Goal: Task Accomplishment & Management: Use online tool/utility

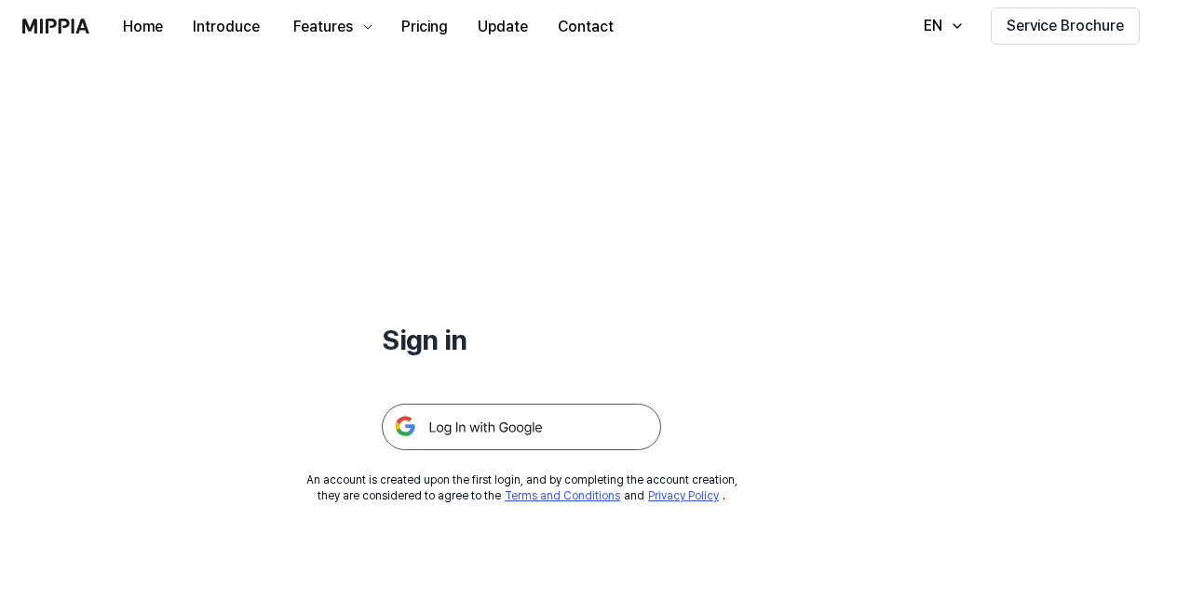
click at [586, 415] on img at bounding box center [521, 427] width 279 height 47
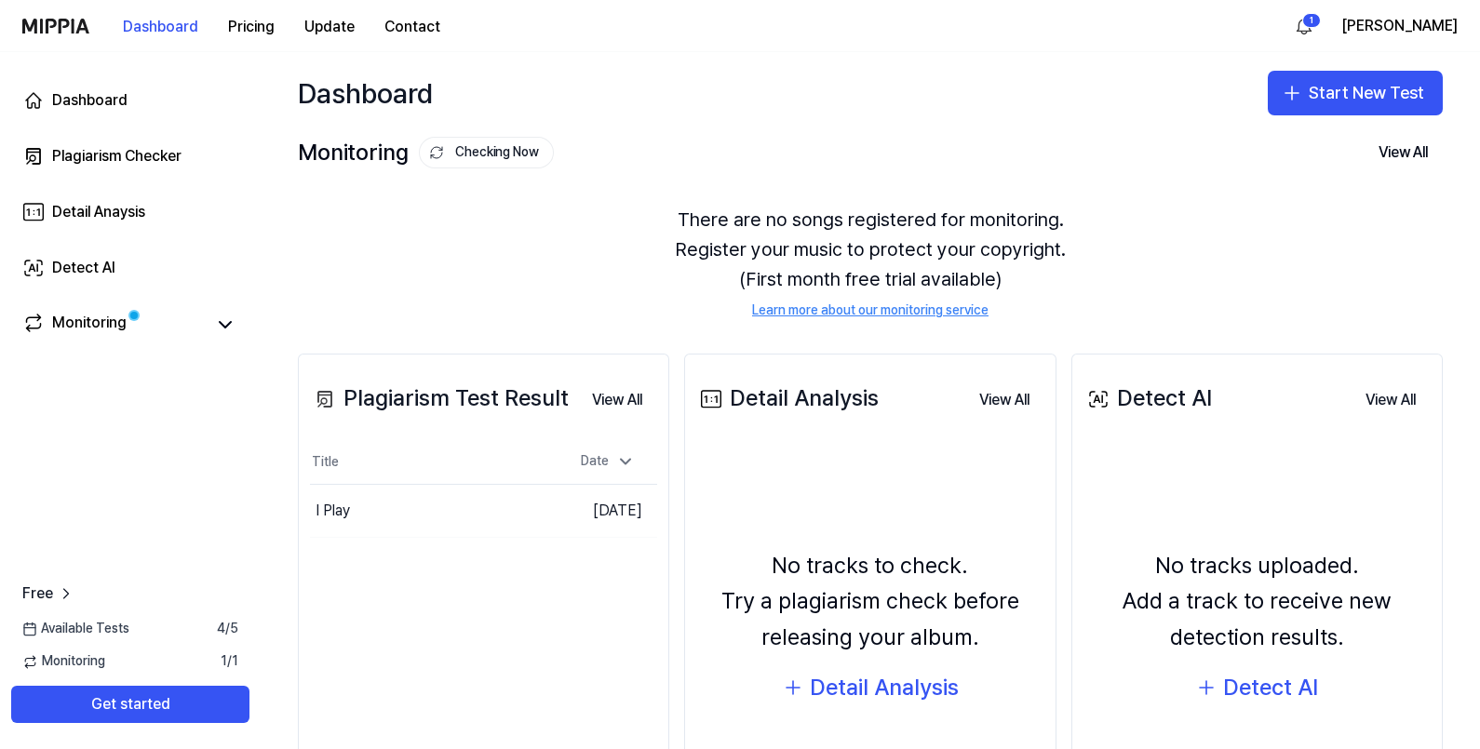
drag, startPoint x: 1149, startPoint y: 0, endPoint x: 865, endPoint y: 94, distance: 299.1
click at [865, 94] on div "Dashboard Start New Test" at bounding box center [870, 93] width 1219 height 82
click at [179, 327] on link "Monitoring" at bounding box center [113, 325] width 182 height 26
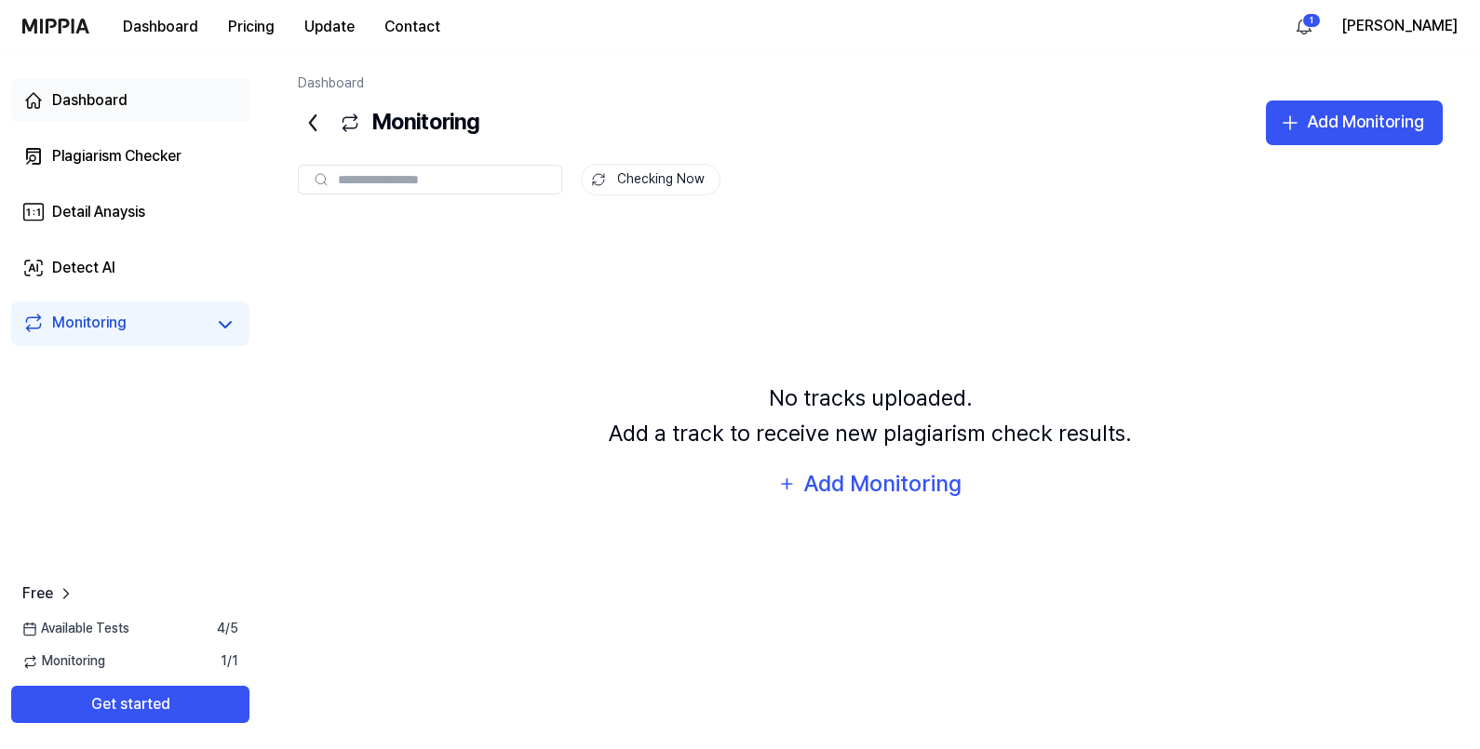
click at [123, 87] on link "Dashboard" at bounding box center [130, 100] width 238 height 45
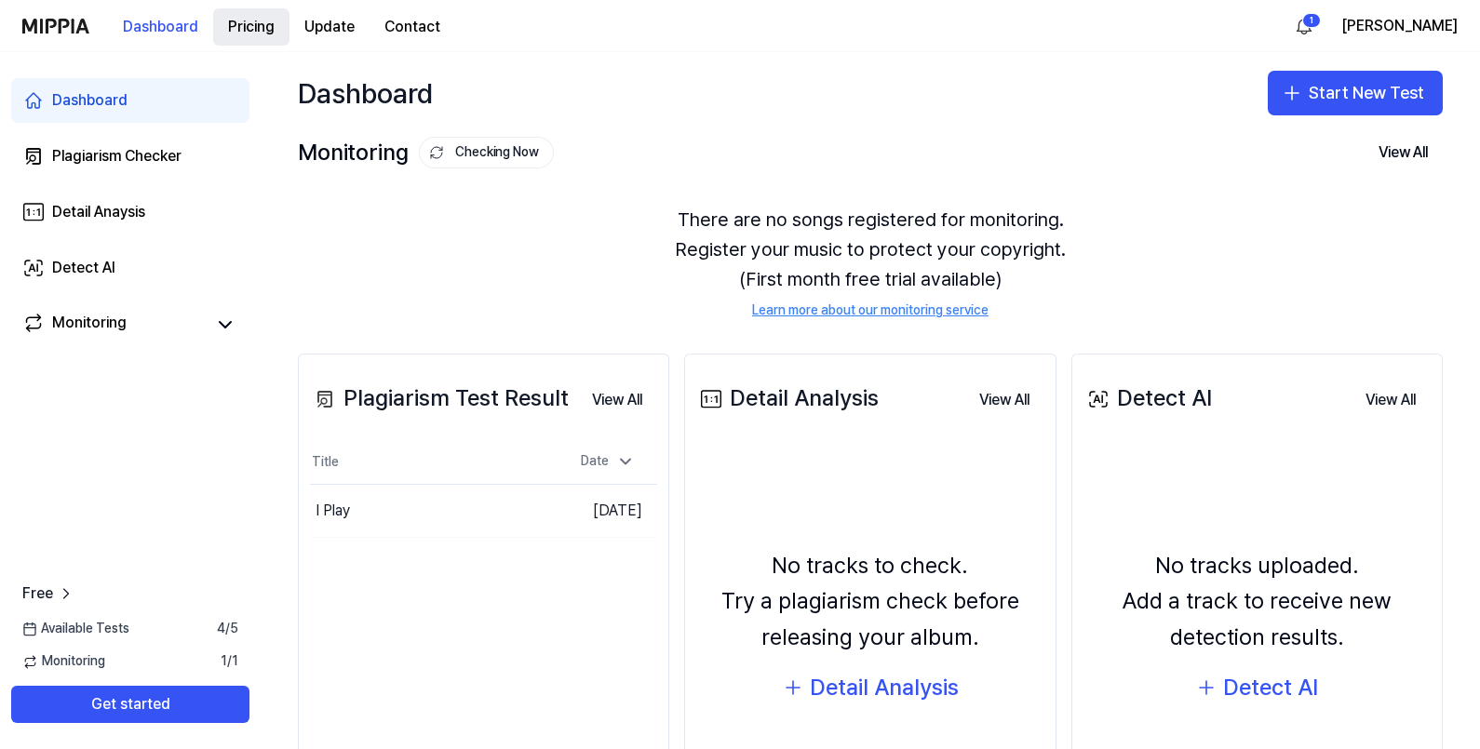
click at [244, 25] on button "Pricing" at bounding box center [251, 26] width 76 height 37
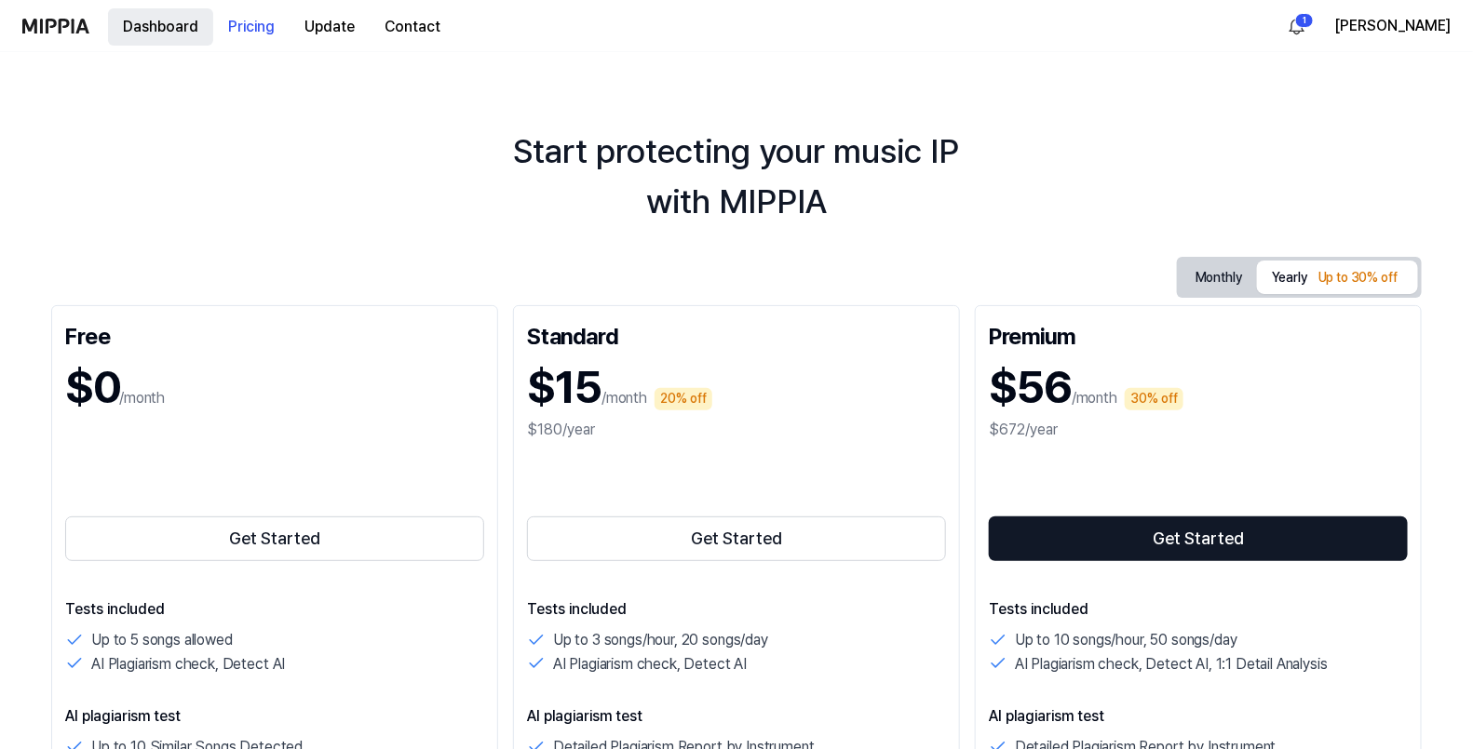
click at [142, 23] on button "Dashboard" at bounding box center [160, 26] width 105 height 37
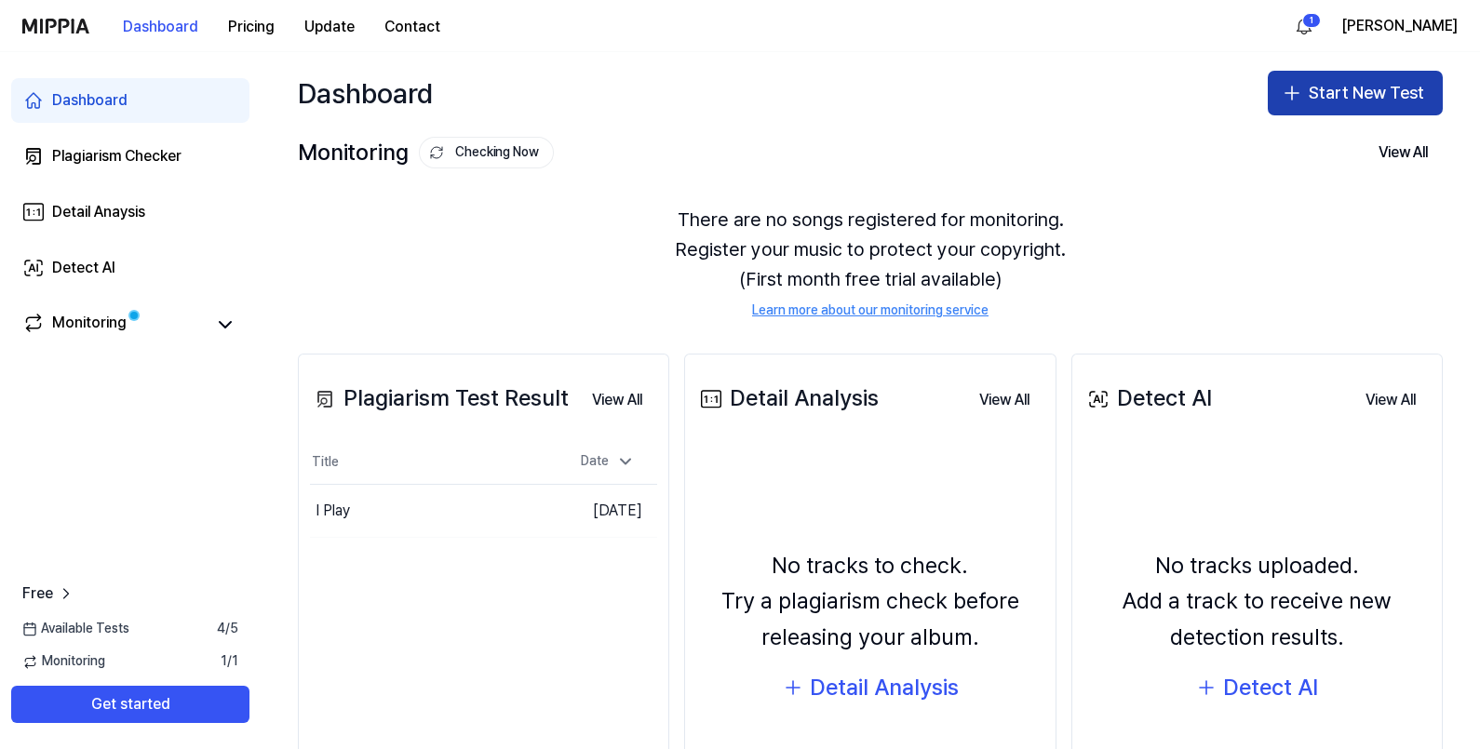
click at [1183, 89] on button "Start New Test" at bounding box center [1355, 93] width 175 height 45
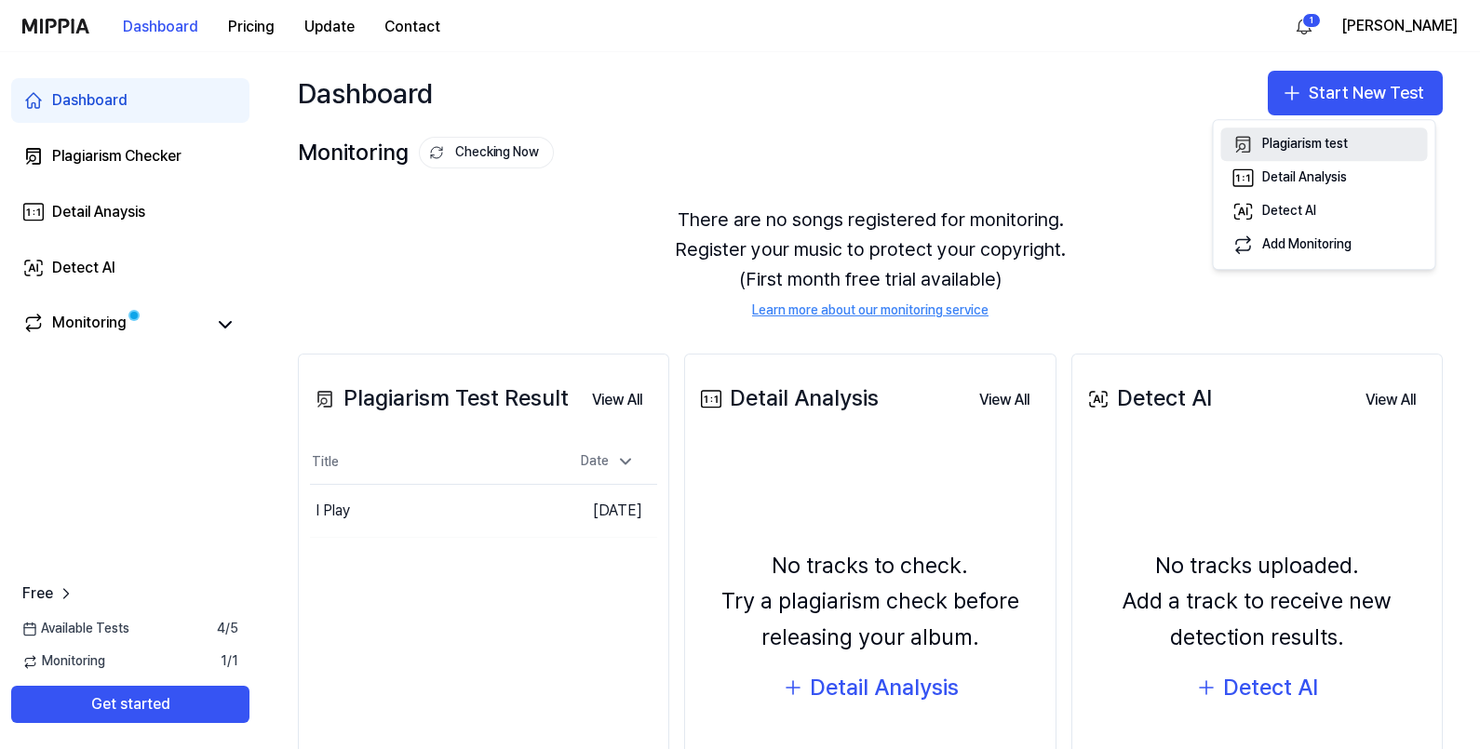
click at [1183, 151] on div "Plagiarism test" at bounding box center [1305, 145] width 86 height 19
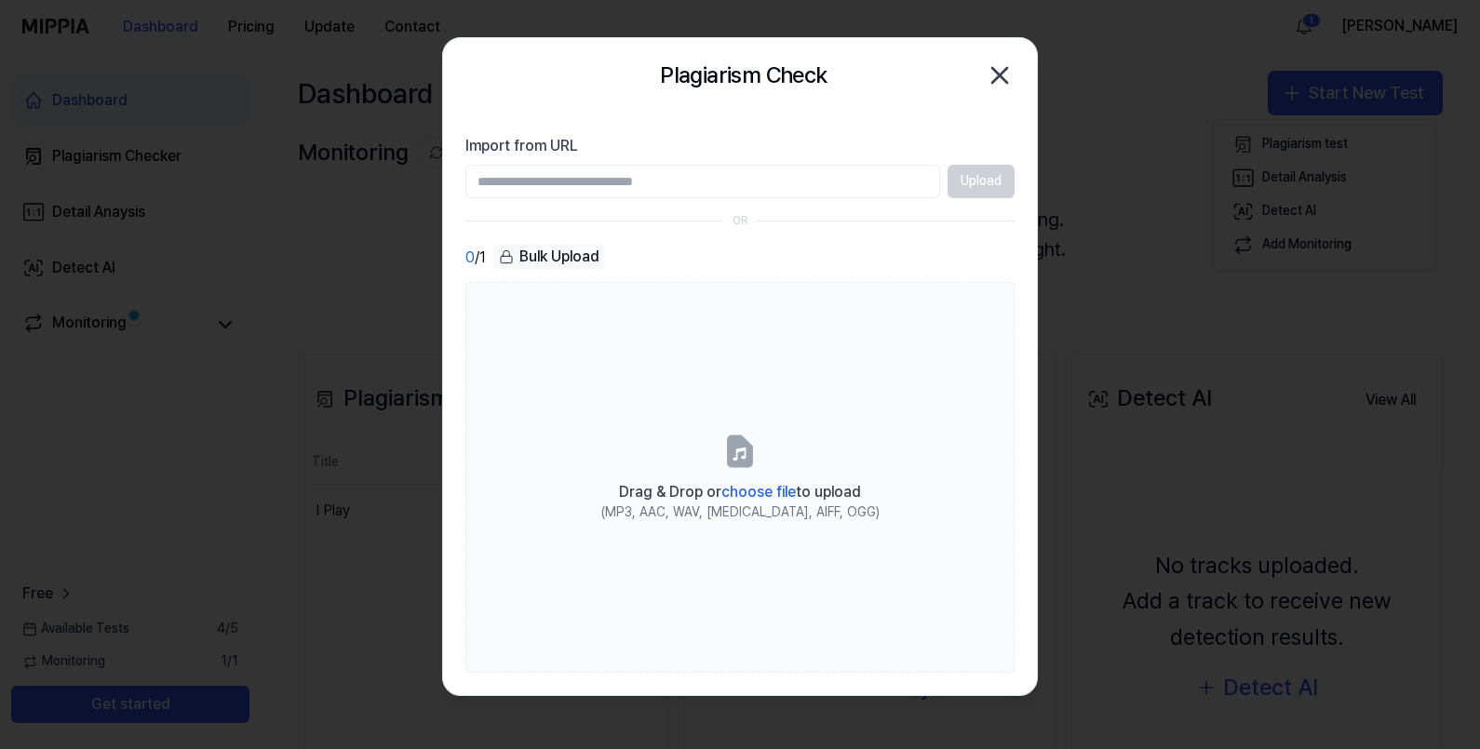
paste input "**********"
type input "**********"
click at [977, 172] on button "Upload" at bounding box center [981, 182] width 67 height 34
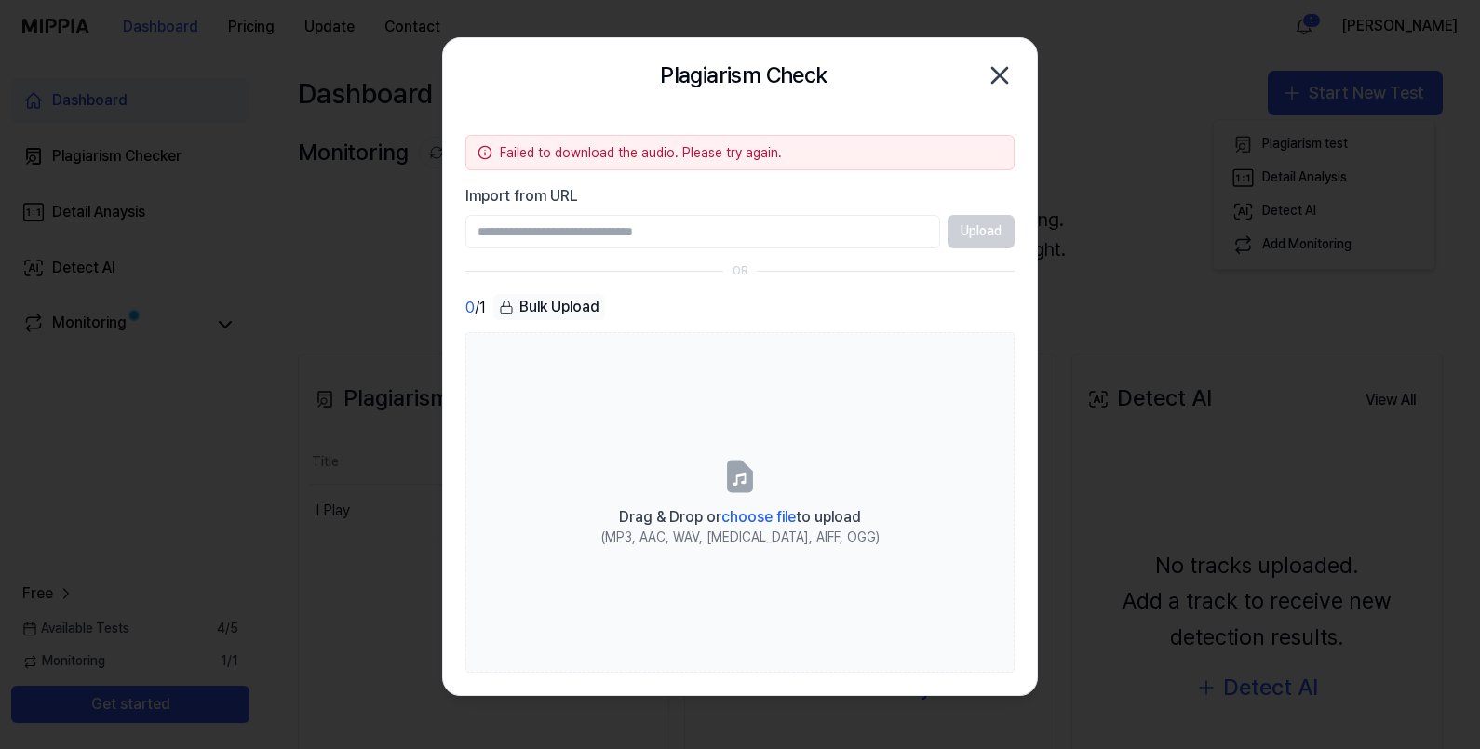
click at [999, 74] on icon "button" at bounding box center [999, 75] width 15 height 15
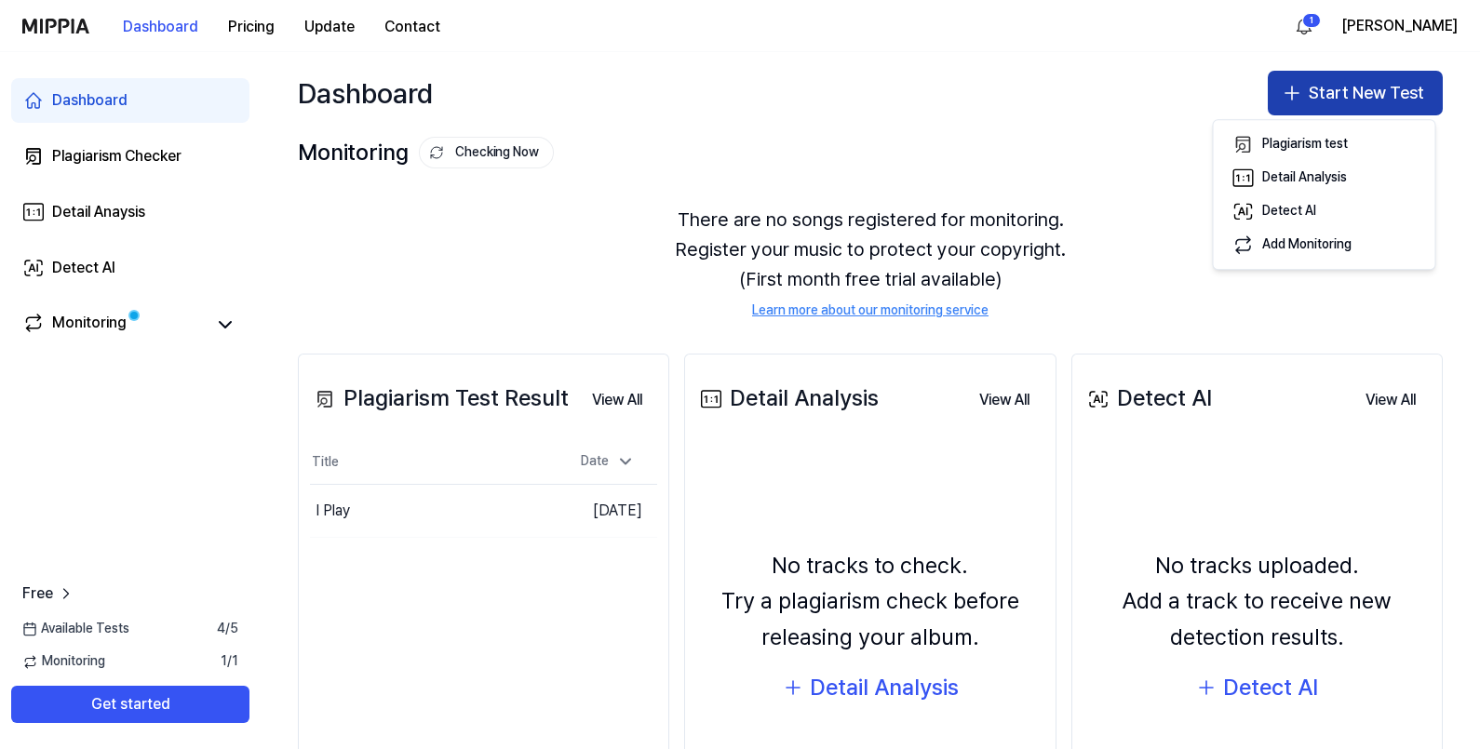
click at [1183, 97] on button "Start New Test" at bounding box center [1355, 93] width 175 height 45
click at [1183, 107] on button "Start New Test" at bounding box center [1355, 93] width 175 height 45
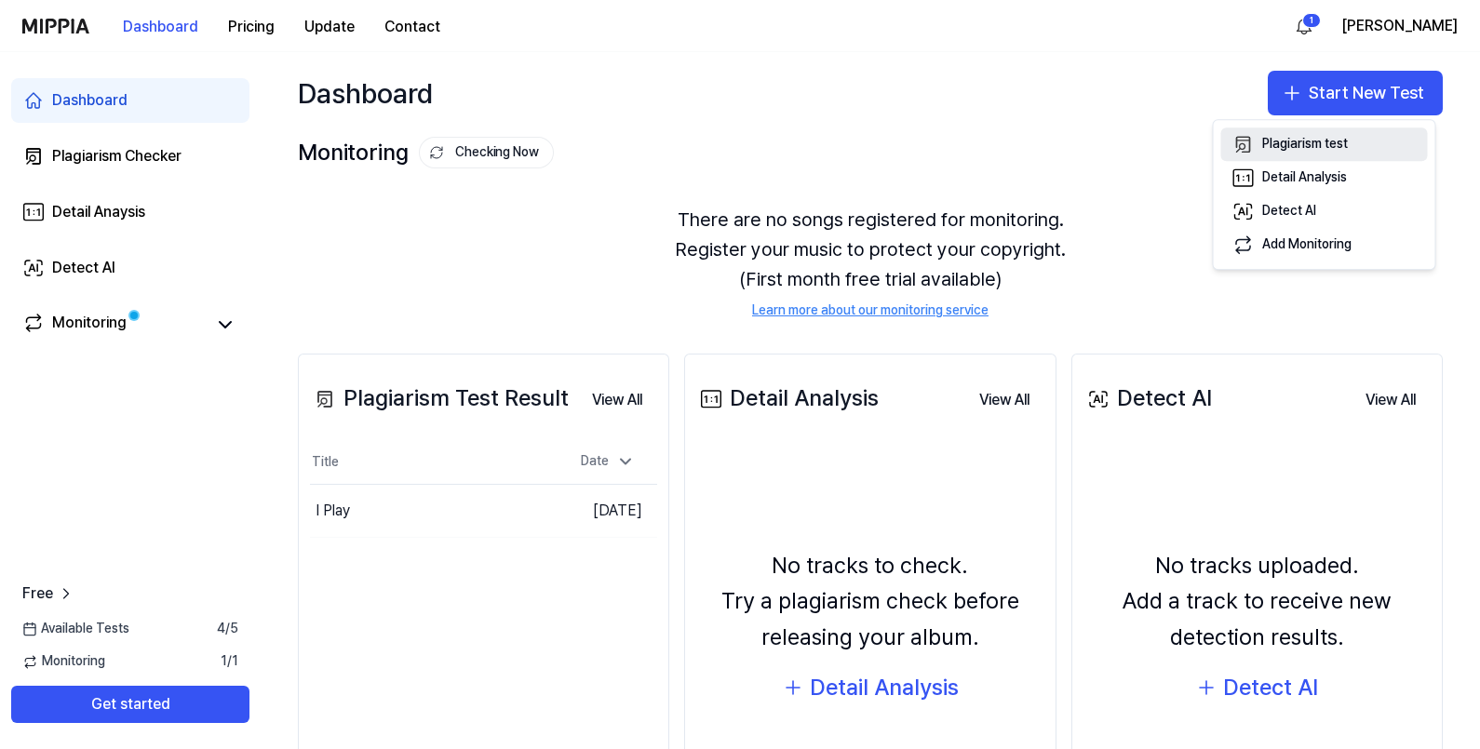
click at [1183, 149] on div "Plagiarism test" at bounding box center [1305, 145] width 86 height 19
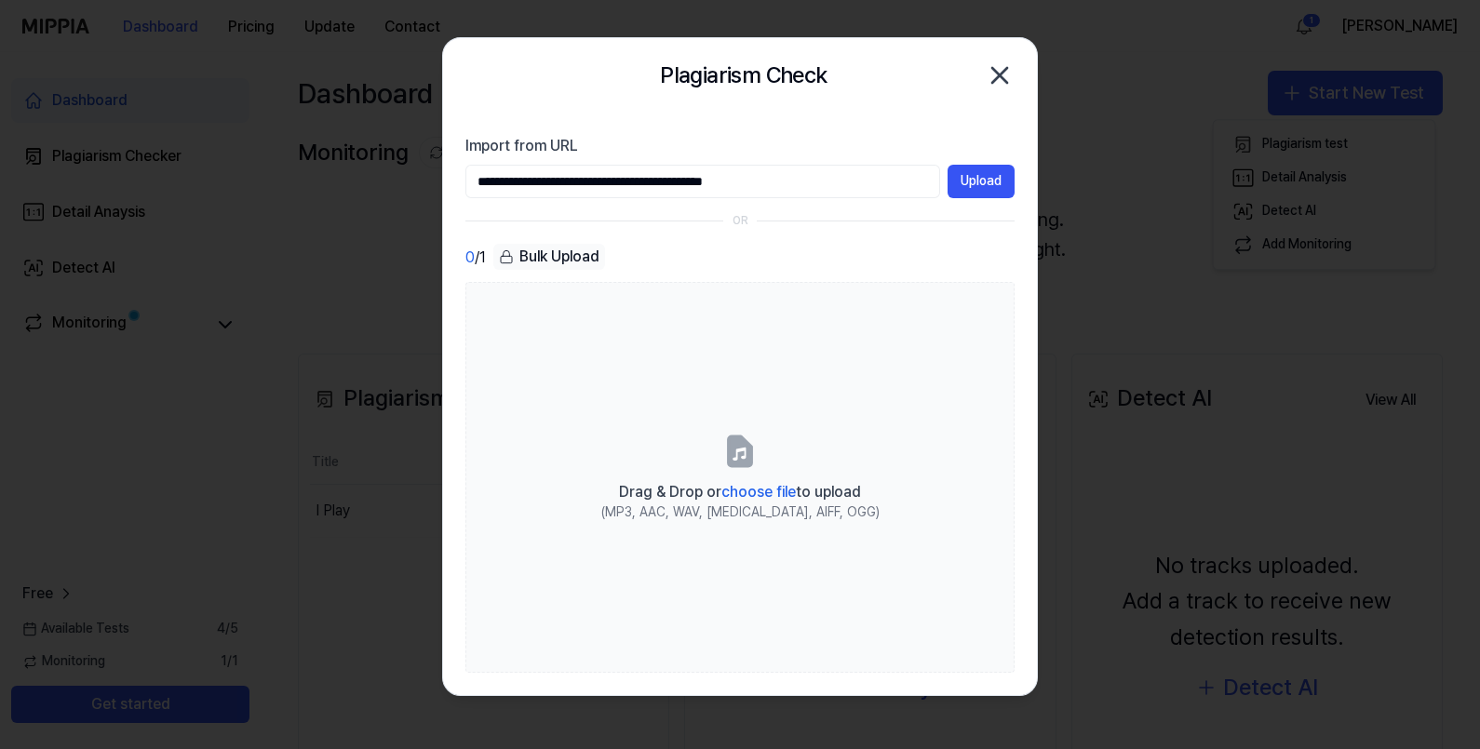
type input "**********"
click at [815, 252] on div "0 / 1 Bulk Upload" at bounding box center [739, 257] width 549 height 27
click at [989, 180] on button "Upload" at bounding box center [981, 182] width 67 height 34
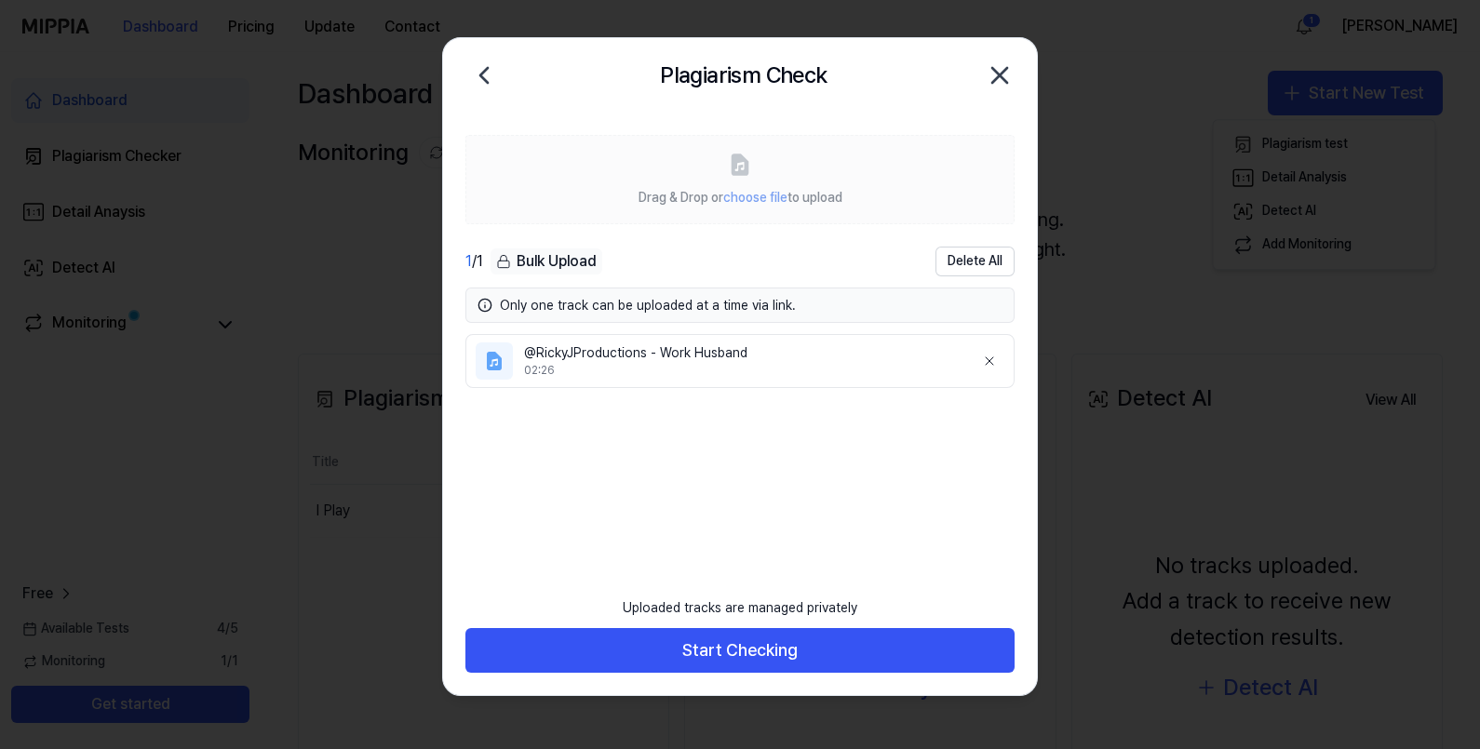
click at [734, 360] on div "@RickyJProductions ‐ Work Husband" at bounding box center [742, 353] width 436 height 19
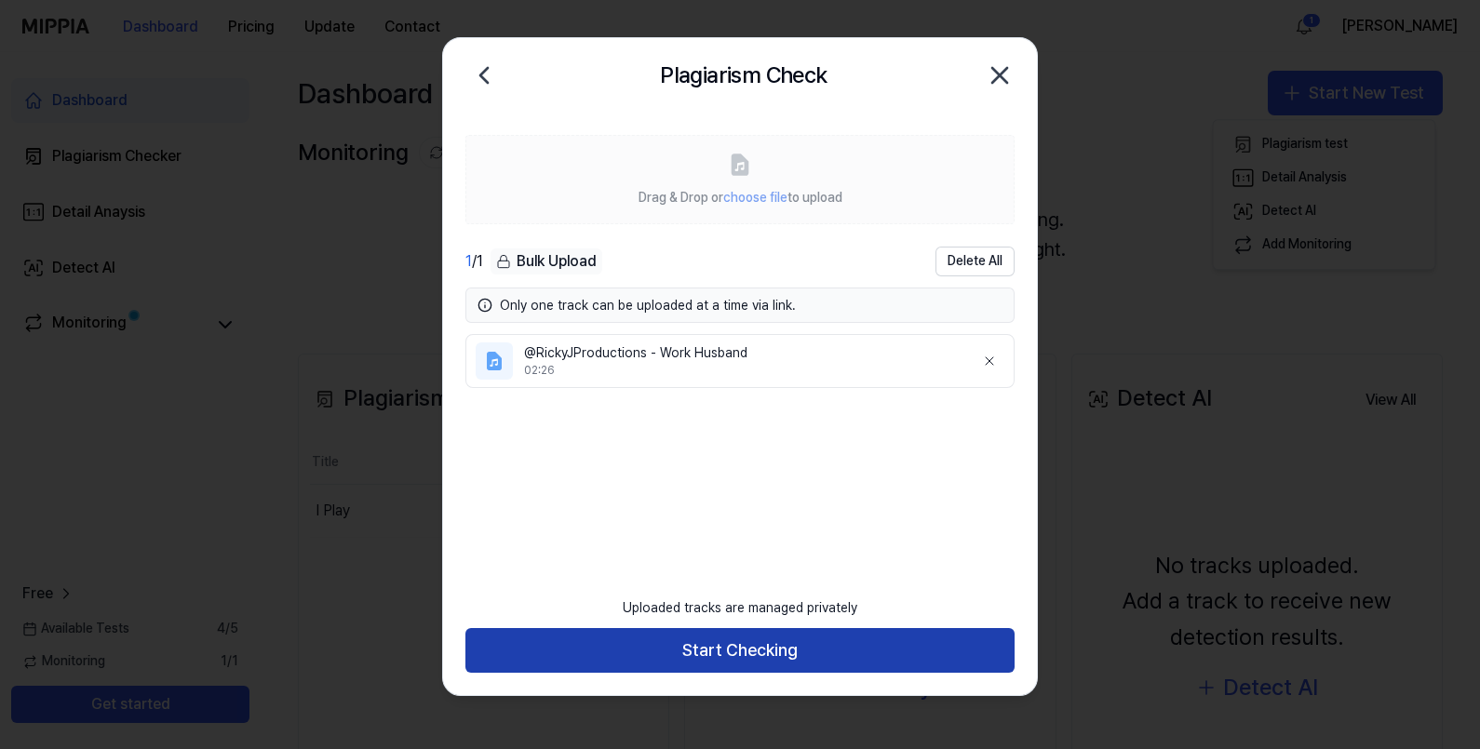
click at [731, 599] on button "Start Checking" at bounding box center [739, 650] width 549 height 45
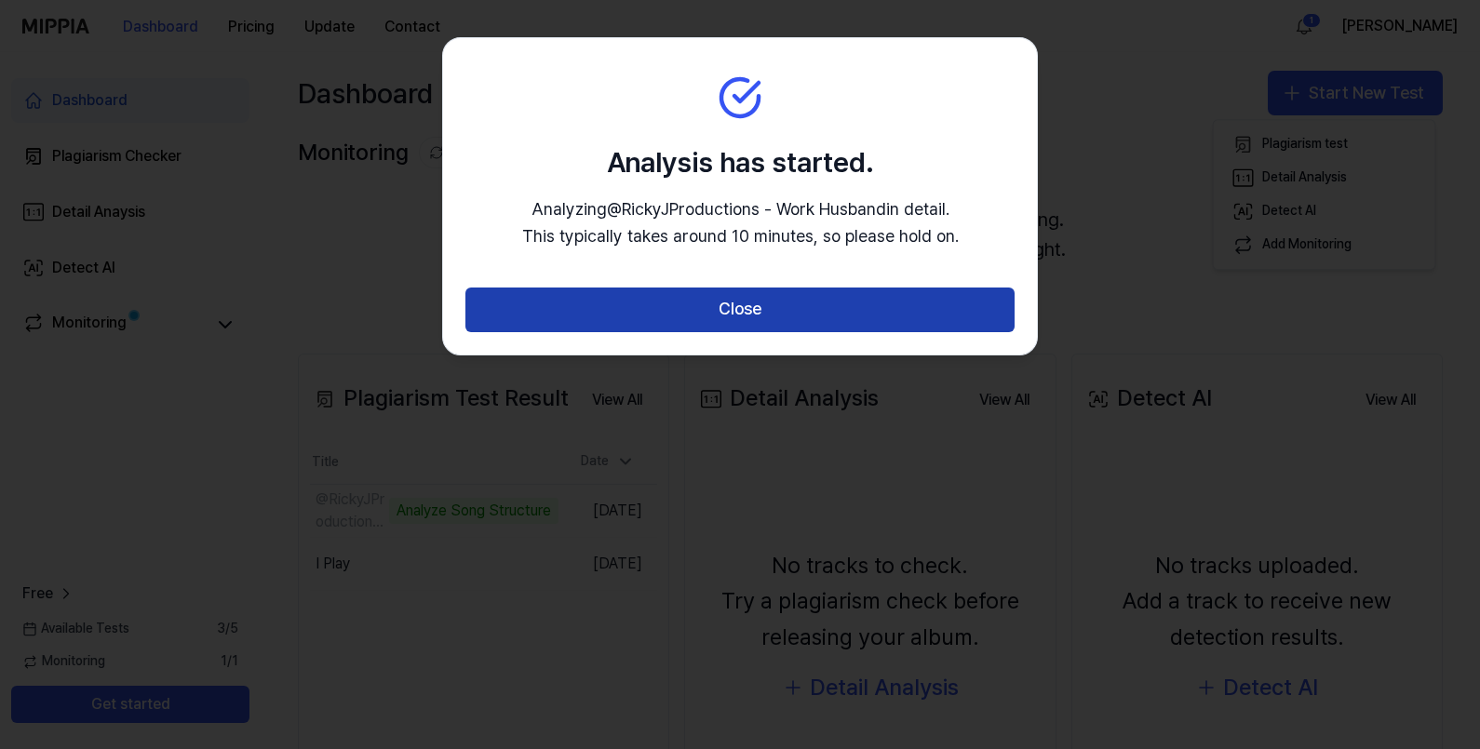
click at [644, 312] on button "Close" at bounding box center [739, 310] width 549 height 45
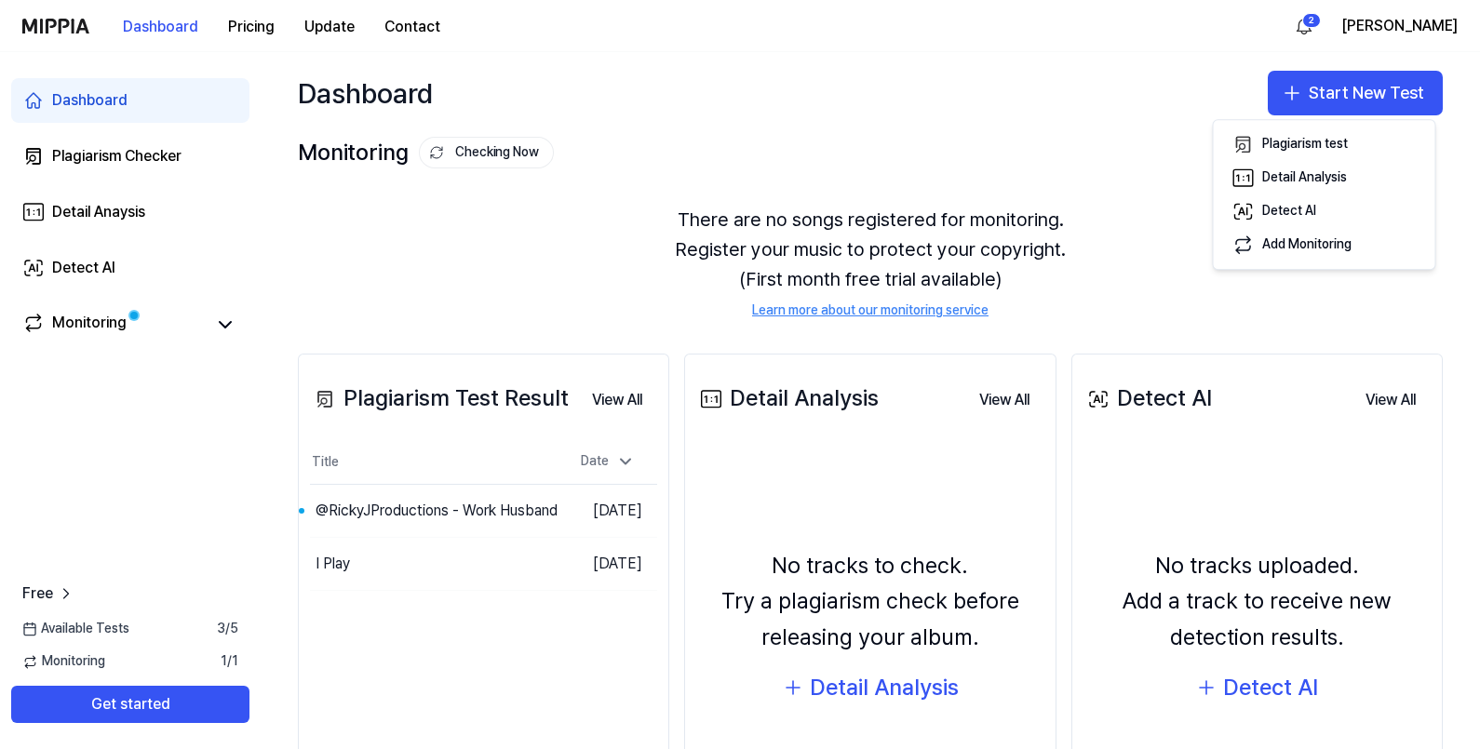
click at [662, 305] on div "There are no songs registered for monitoring. Register your music to protect yo…" at bounding box center [870, 262] width 1145 height 160
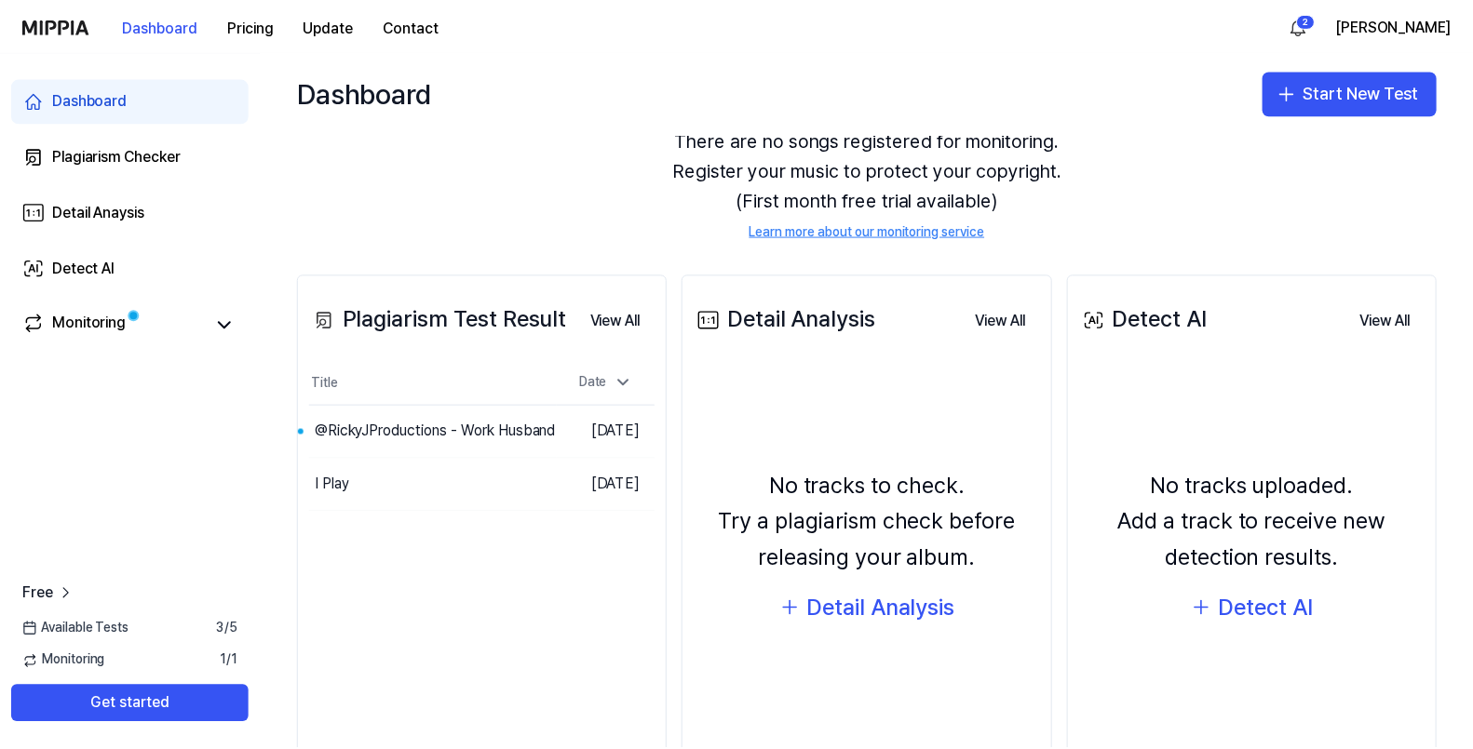
scroll to position [115, 0]
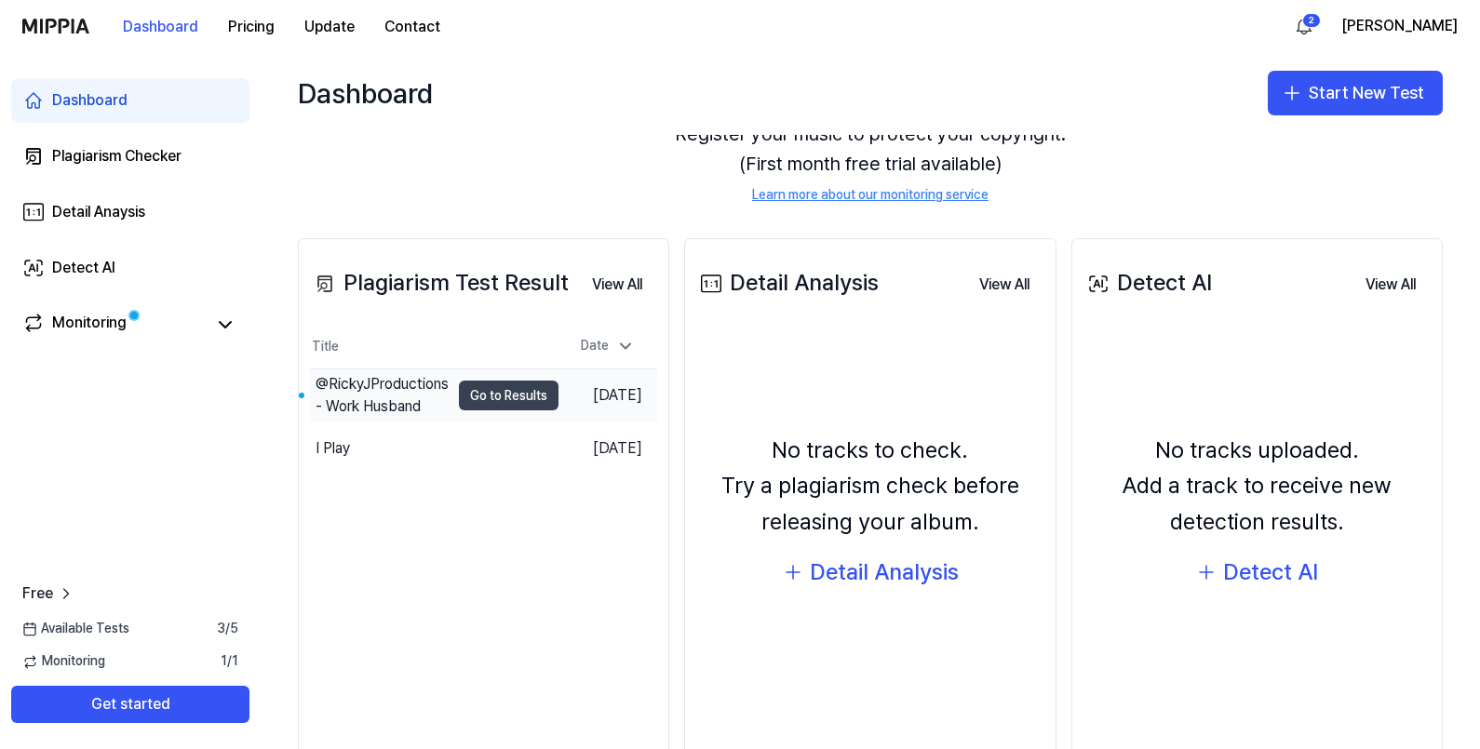
click at [493, 396] on button "Go to Results" at bounding box center [509, 396] width 100 height 30
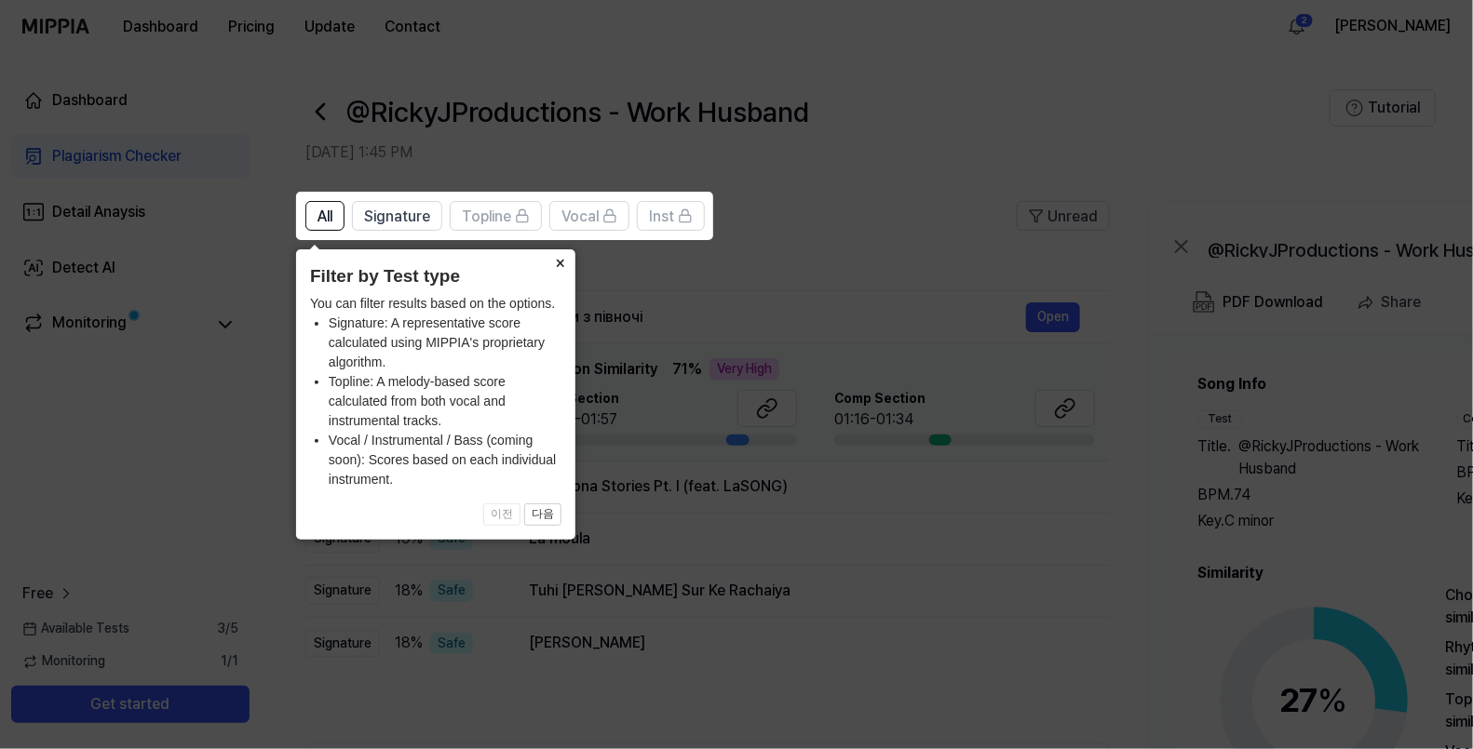
click at [558, 258] on button "×" at bounding box center [560, 262] width 30 height 26
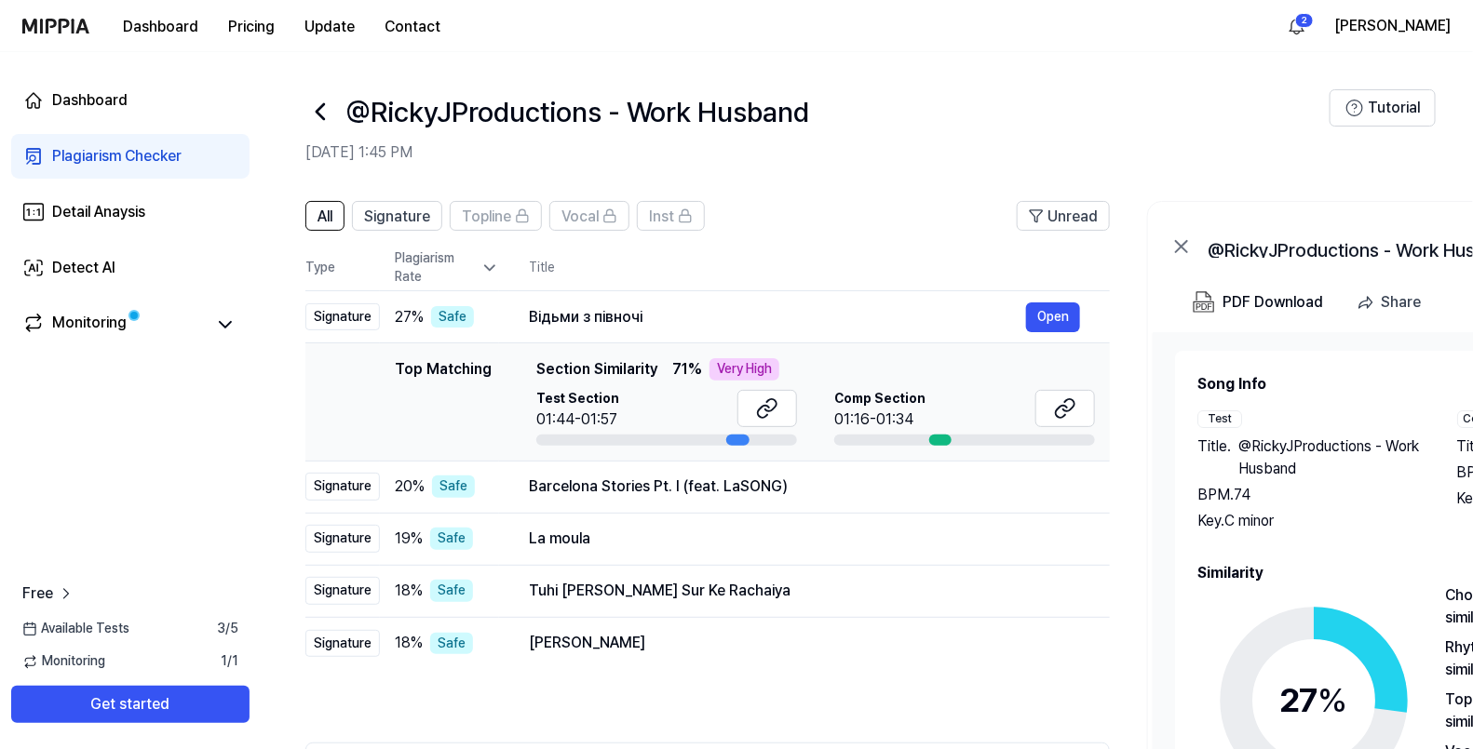
drag, startPoint x: 768, startPoint y: 747, endPoint x: 1012, endPoint y: 693, distance: 250.0
click at [1013, 599] on div "All Signature Topline Vocal Inst Unread All Signature Topline Vocal Inst Type P…" at bounding box center [707, 551] width 804 height 700
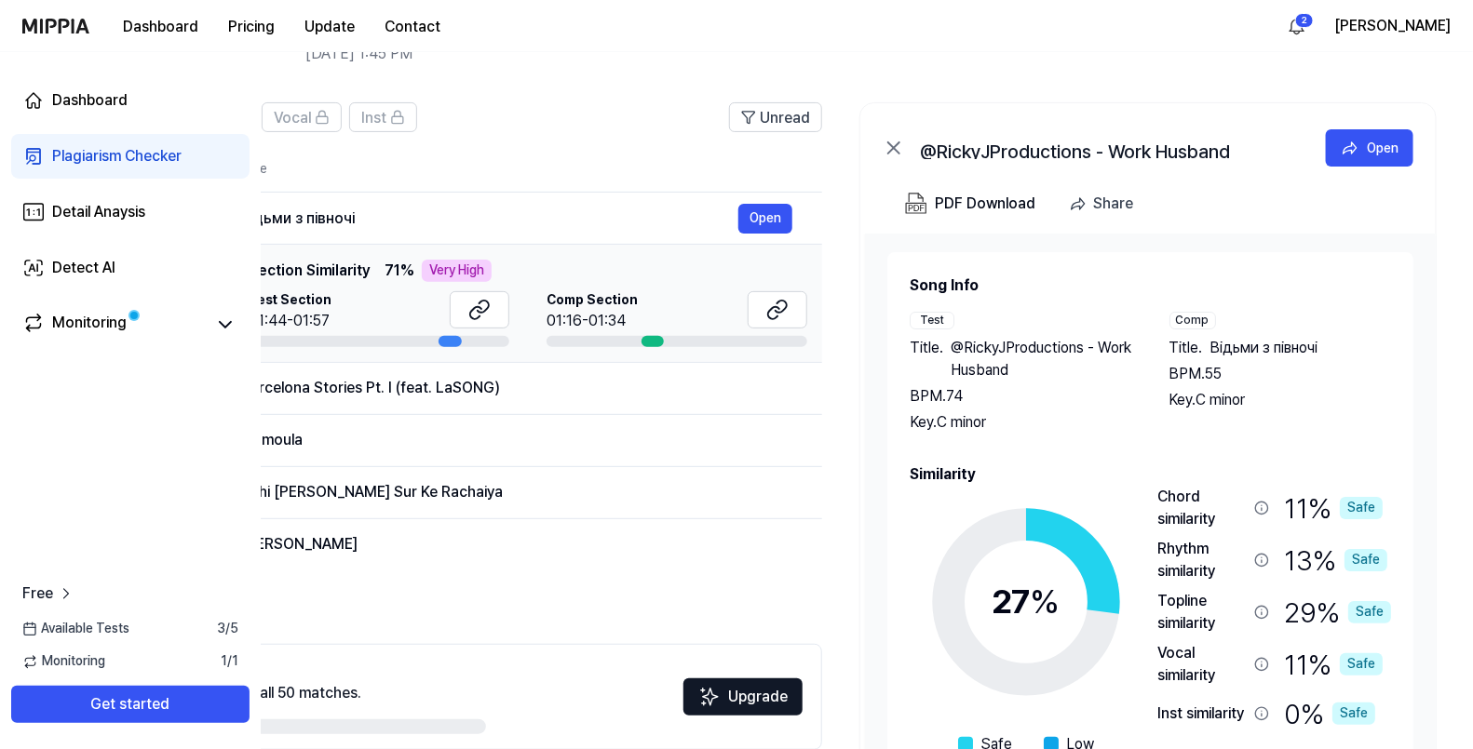
scroll to position [73, 0]
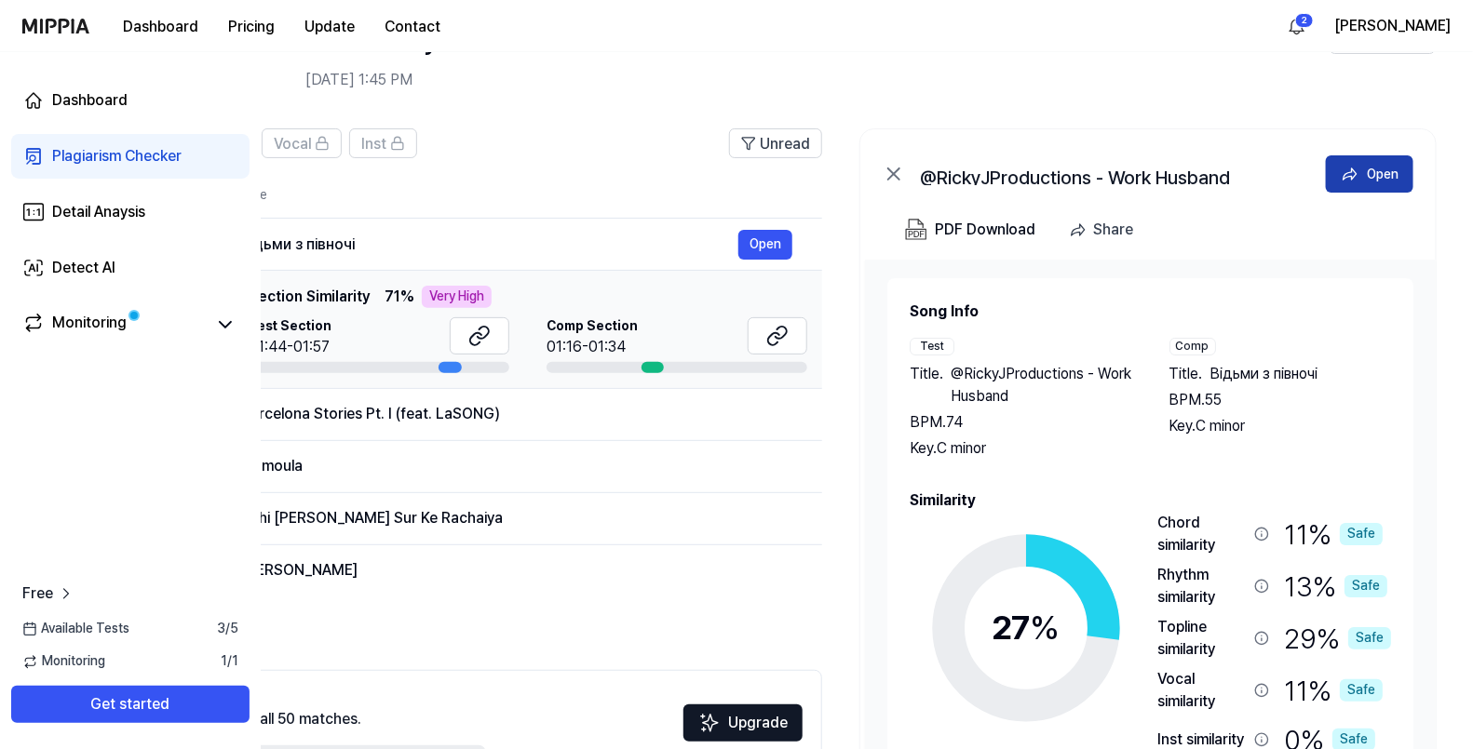
click at [1183, 177] on div "Open" at bounding box center [1383, 174] width 32 height 20
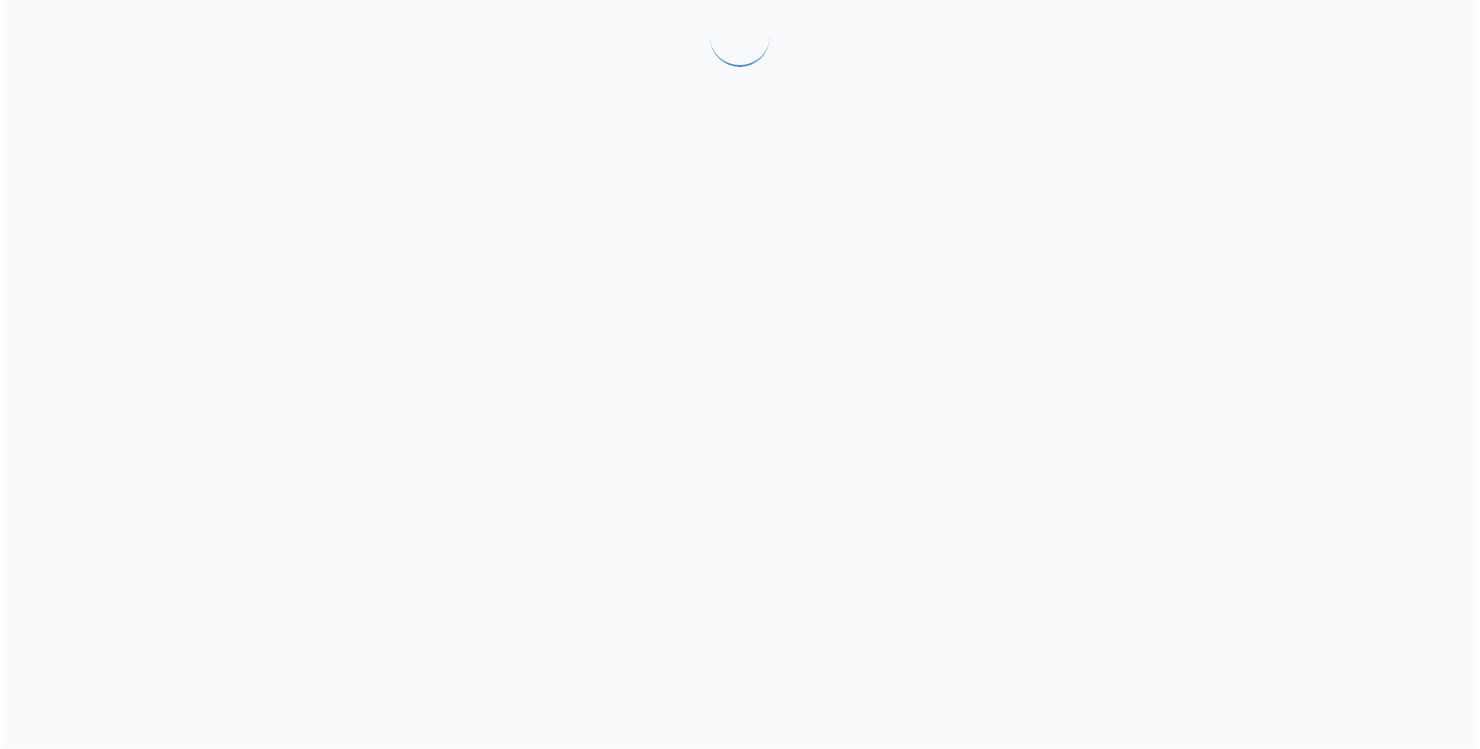
scroll to position [0, 0]
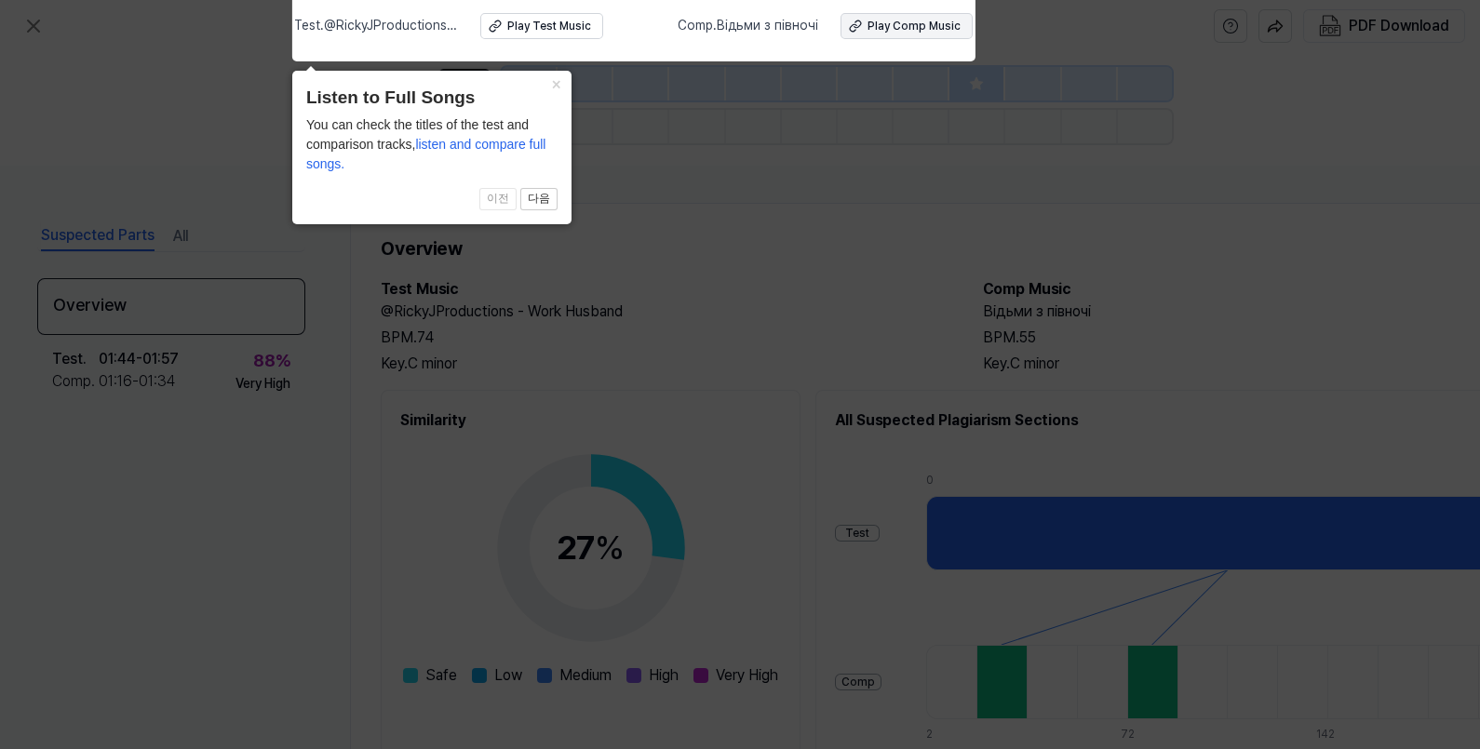
click at [899, 30] on div "Play Comp Music" at bounding box center [914, 27] width 93 height 16
click at [554, 87] on button "×" at bounding box center [557, 84] width 30 height 26
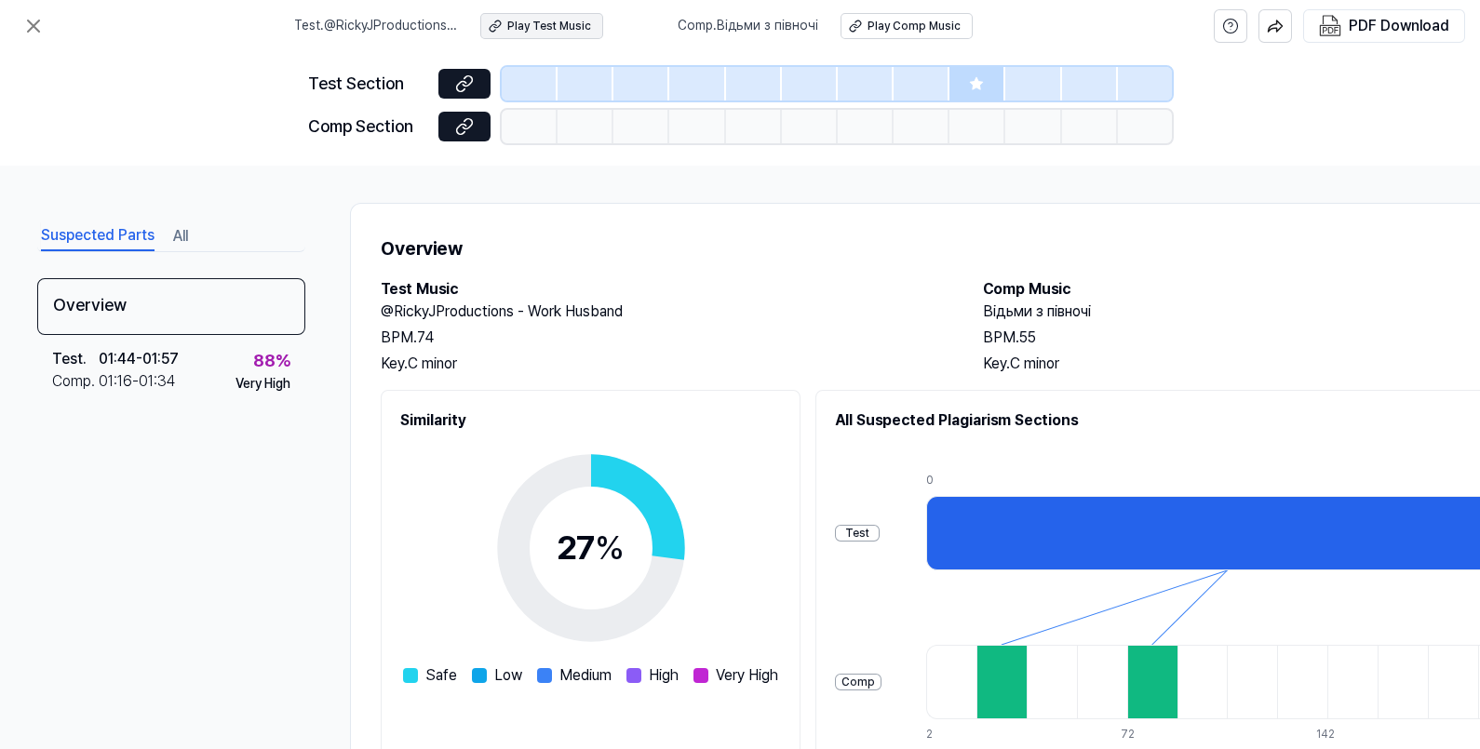
click at [553, 29] on div "Play Test Music" at bounding box center [549, 27] width 84 height 16
click at [46, 22] on button at bounding box center [33, 25] width 37 height 37
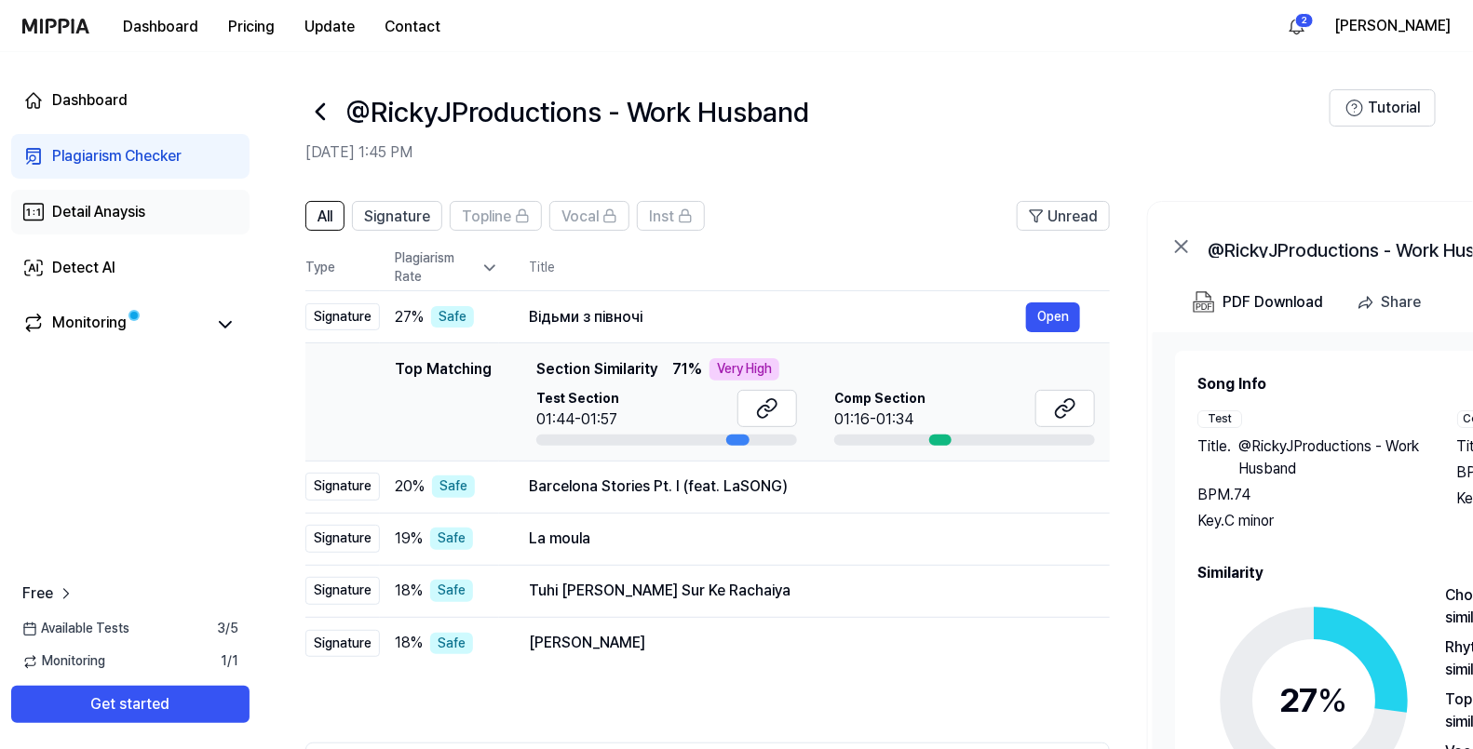
click at [110, 222] on div "Detail Anaysis" at bounding box center [98, 212] width 93 height 22
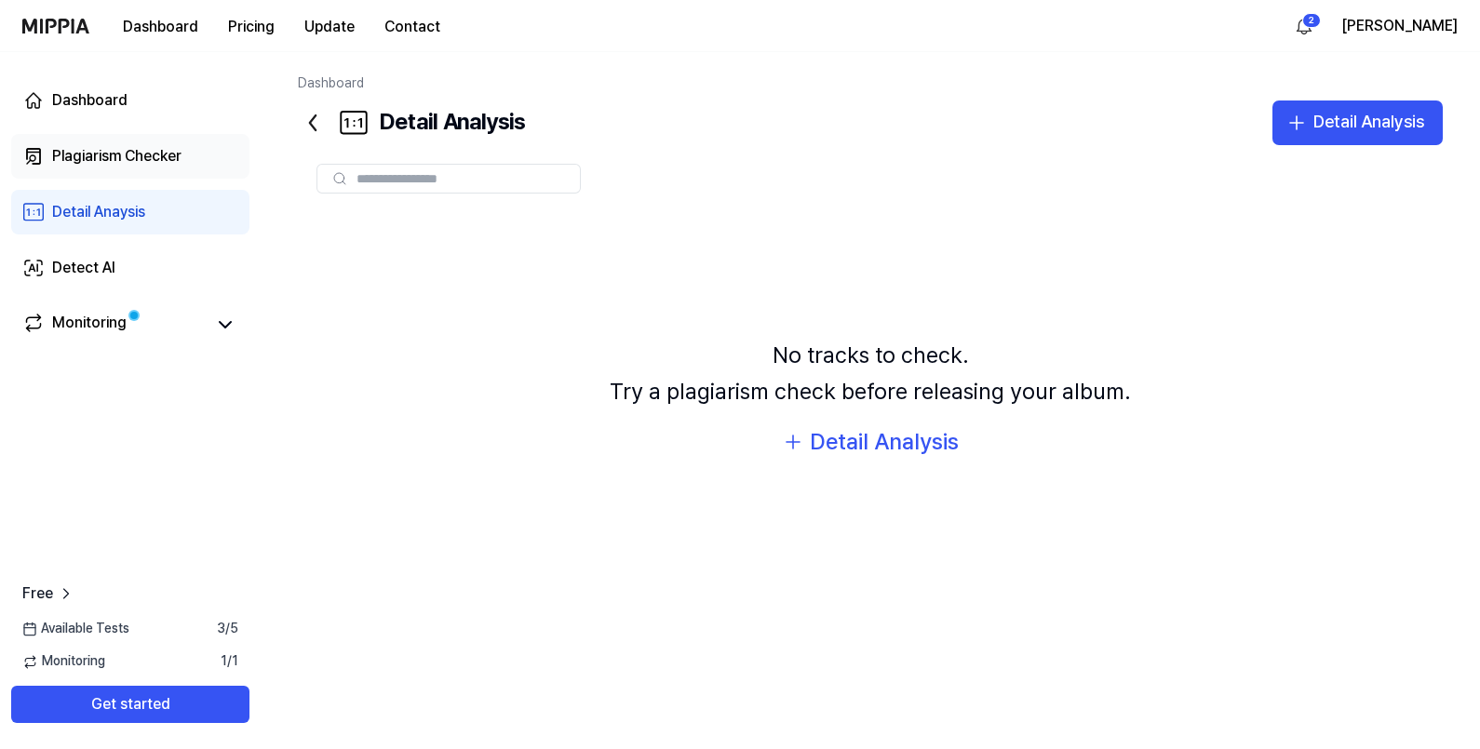
click at [146, 158] on div "Plagiarism Checker" at bounding box center [116, 156] width 129 height 22
